Goal: Transaction & Acquisition: Register for event/course

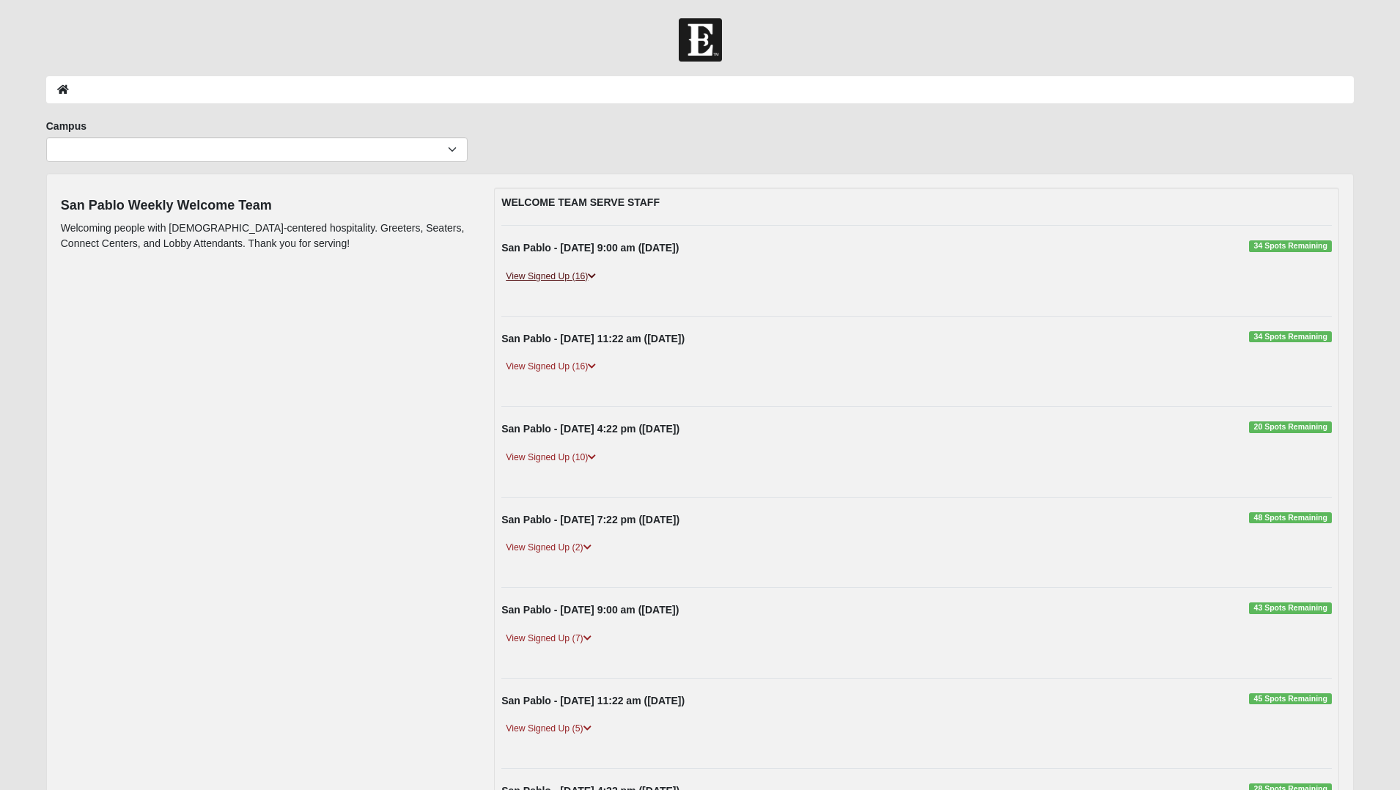
click at [580, 280] on link "View Signed Up (16)" at bounding box center [550, 276] width 99 height 15
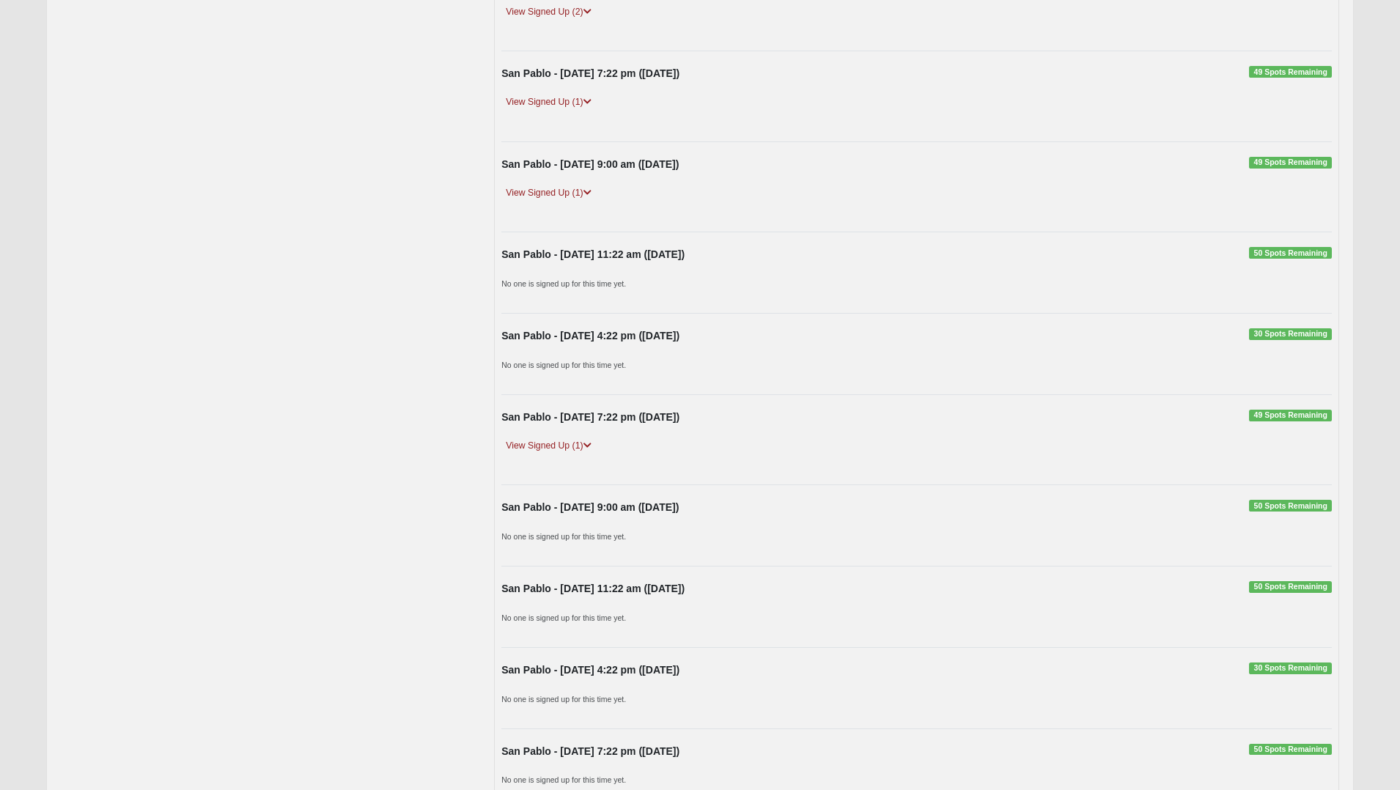
scroll to position [1231, 0]
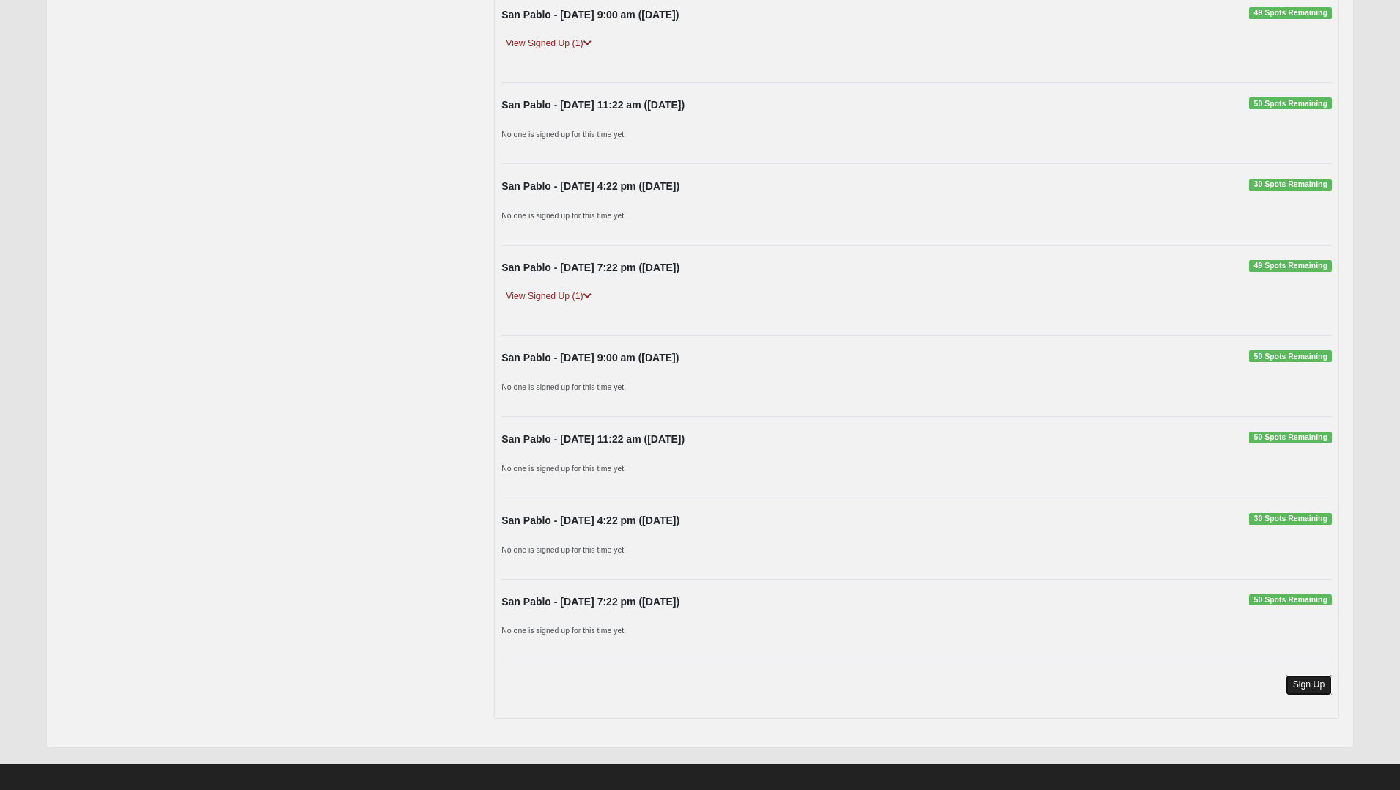
click at [1303, 679] on link "Sign Up" at bounding box center [1309, 685] width 47 height 20
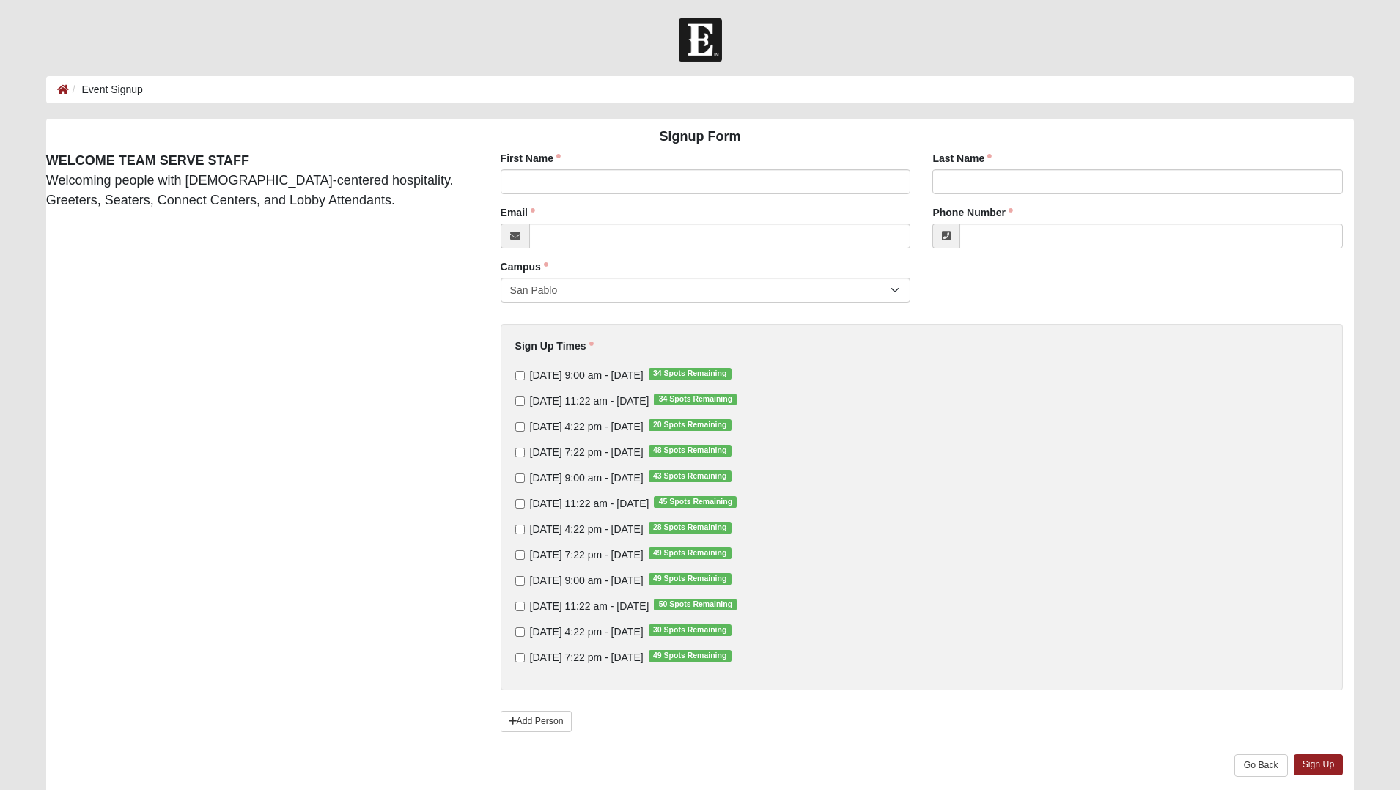
click at [528, 375] on label "Sunday 9:00 am - Oct 5 2025 34 Spots Remaining" at bounding box center [623, 375] width 216 height 15
click at [525, 375] on input "Sunday 9:00 am - Oct 5 2025 34 Spots Remaining" at bounding box center [520, 376] width 10 height 10
checkbox input "true"
click at [590, 180] on input "First Name" at bounding box center [706, 181] width 410 height 25
type input "Kariyah"
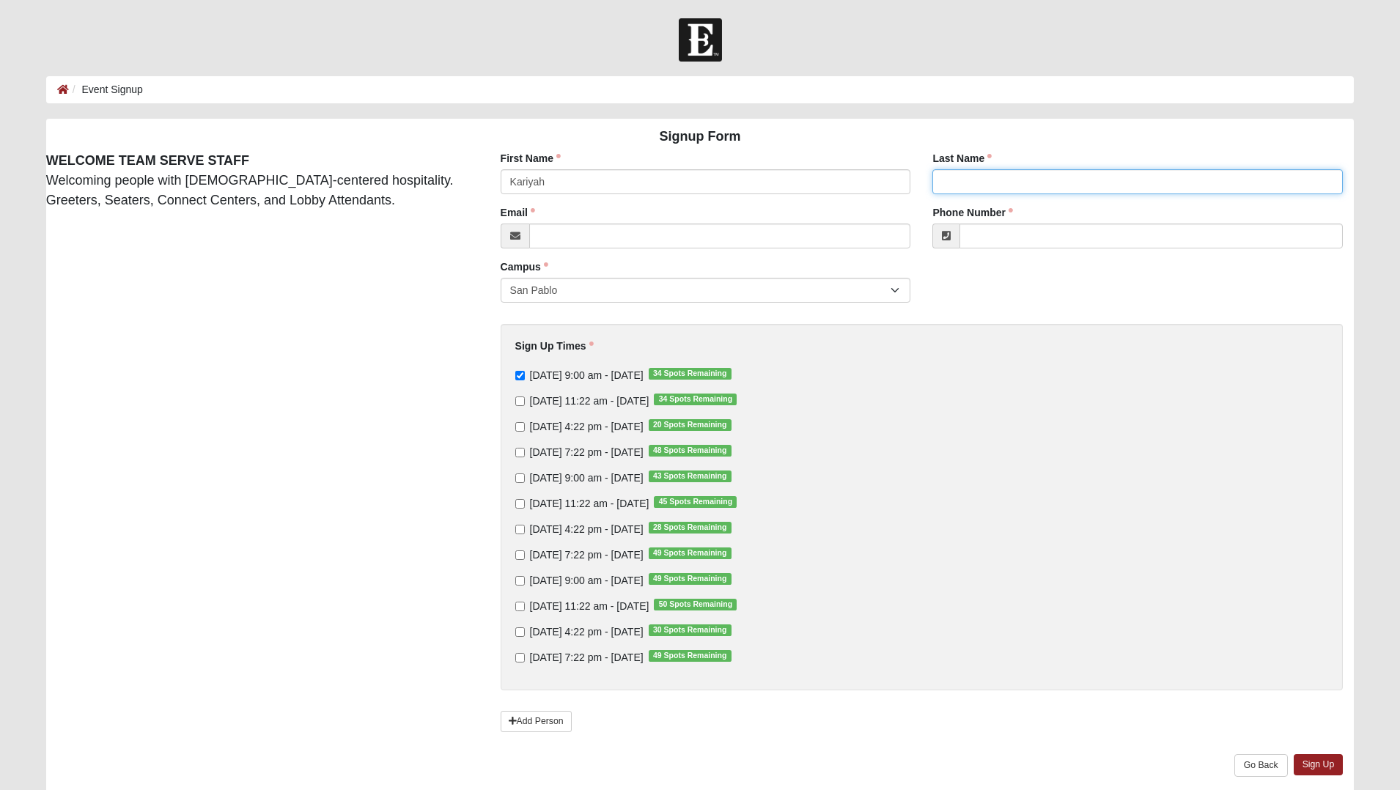
type input "Maceno"
type input "kmaceno5@gmail.com"
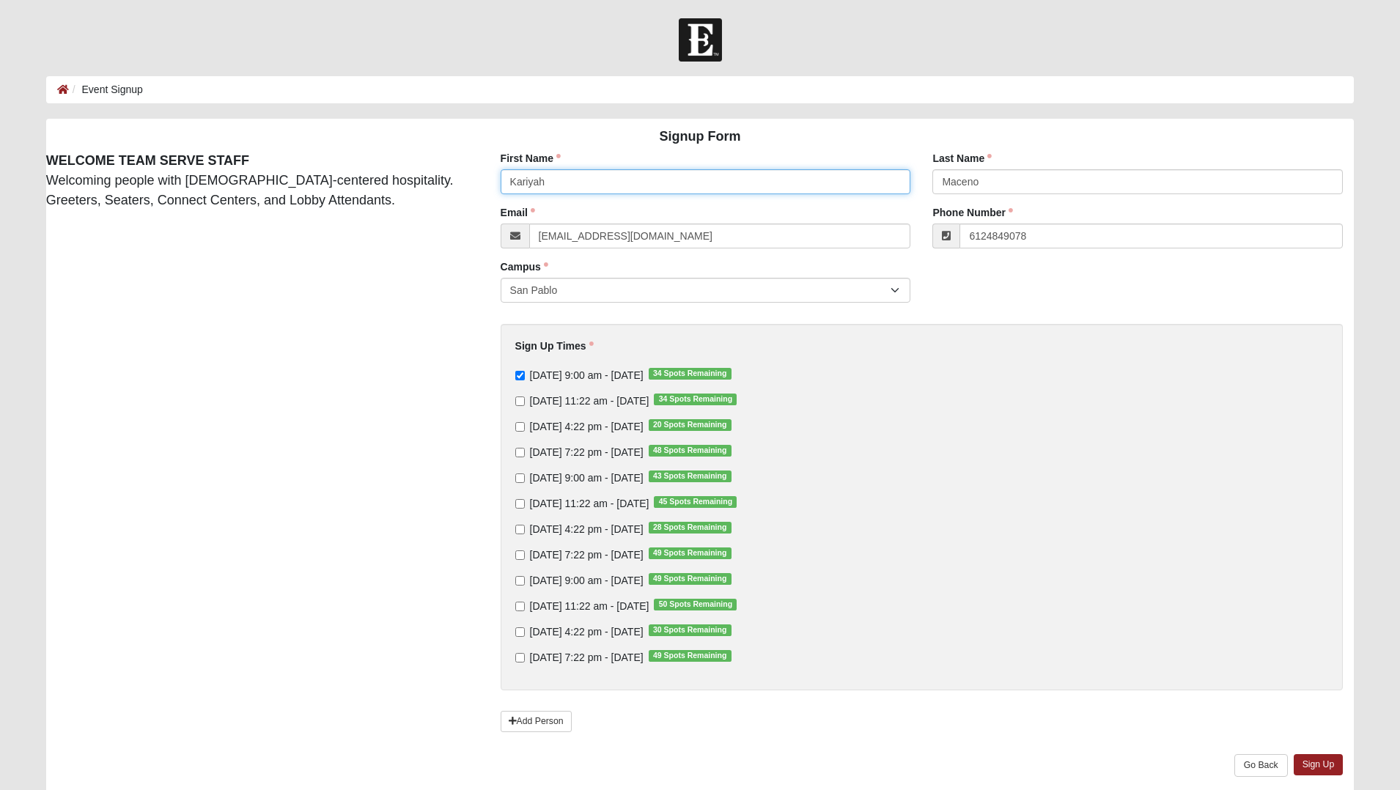
type input "(612) 484-9078"
click at [1306, 769] on link "Sign Up" at bounding box center [1319, 764] width 50 height 21
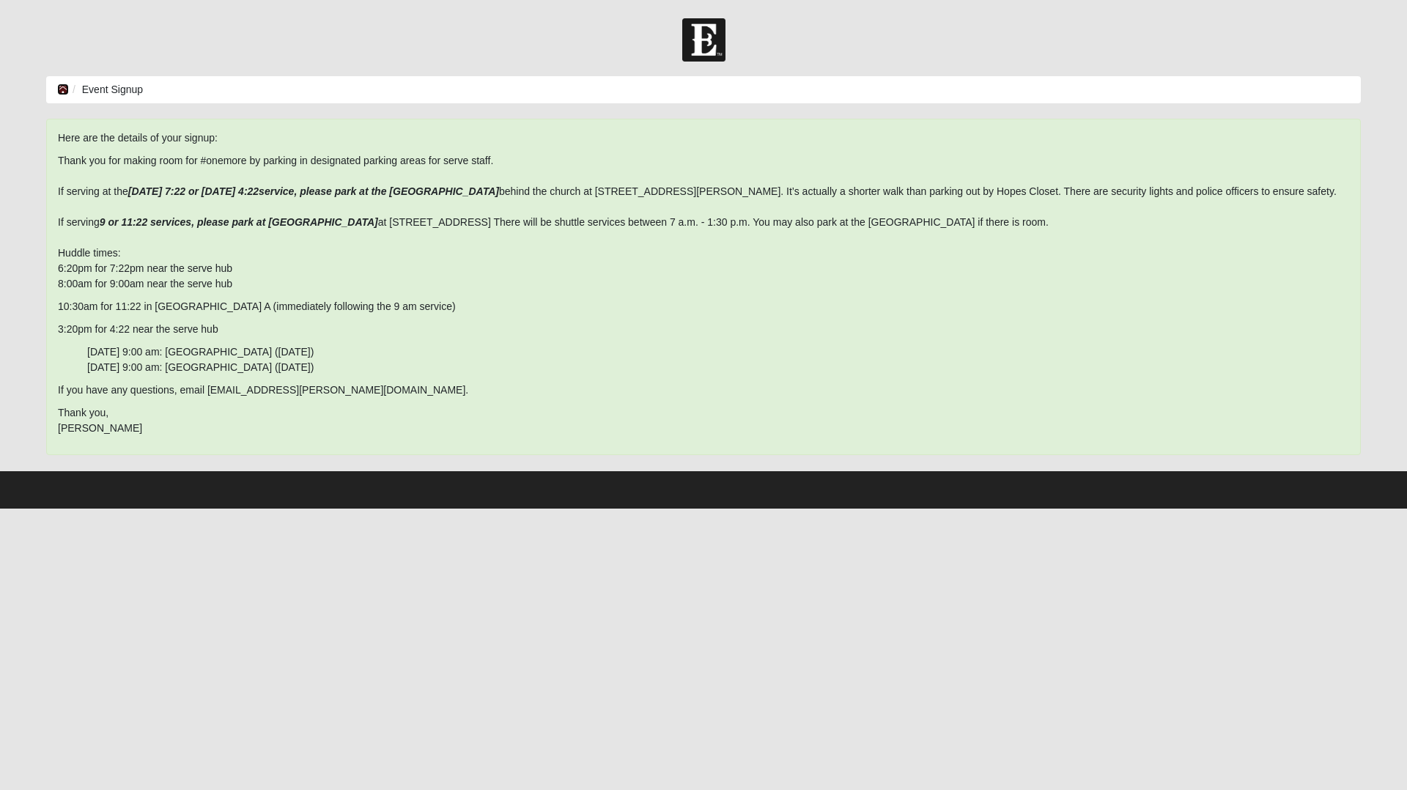
click at [58, 89] on icon at bounding box center [63, 89] width 12 height 10
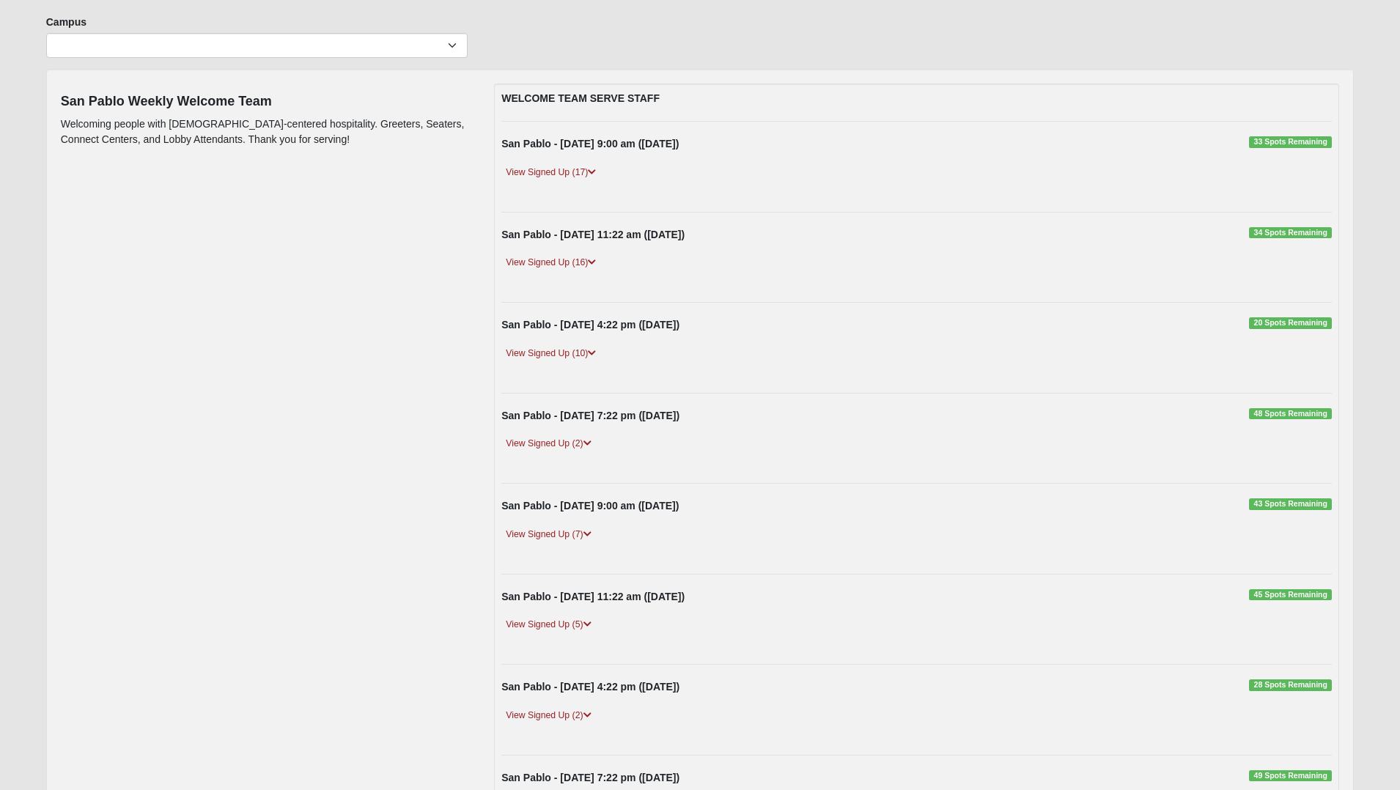
scroll to position [106, 0]
click at [579, 534] on link "View Signed Up (7)" at bounding box center [548, 533] width 94 height 15
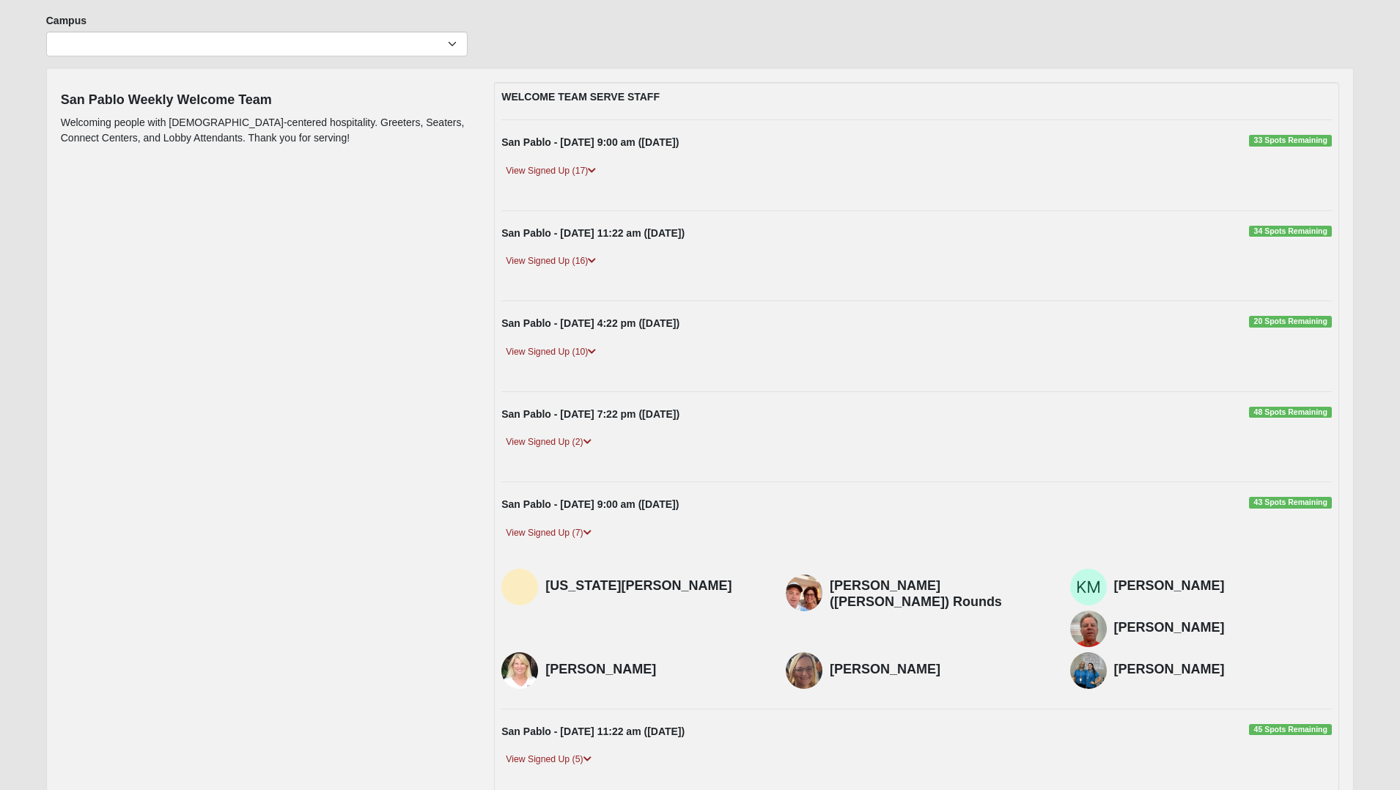
click at [1128, 592] on h4 "Kariyah Maceno" at bounding box center [1223, 586] width 218 height 16
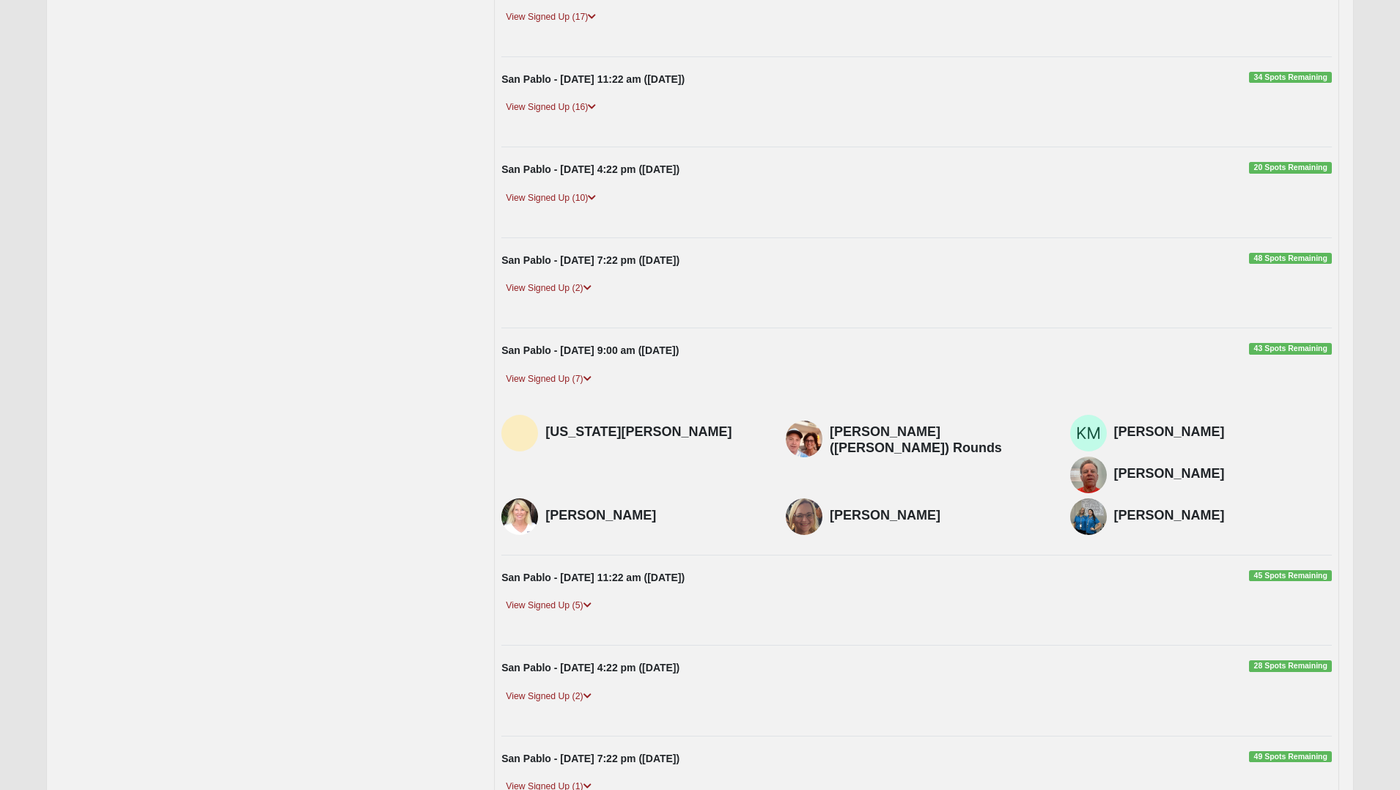
scroll to position [0, 0]
